Goal: Task Accomplishment & Management: Manage account settings

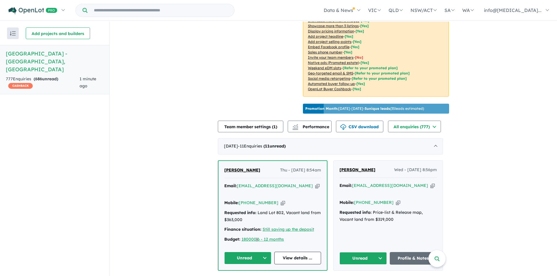
scroll to position [161, 0]
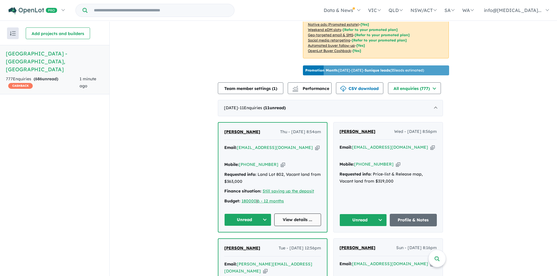
click at [312, 214] on link "View details ..." at bounding box center [297, 220] width 47 height 13
click at [421, 214] on link "Profile & Notes" at bounding box center [413, 220] width 47 height 13
